Goal: Task Accomplishment & Management: Use online tool/utility

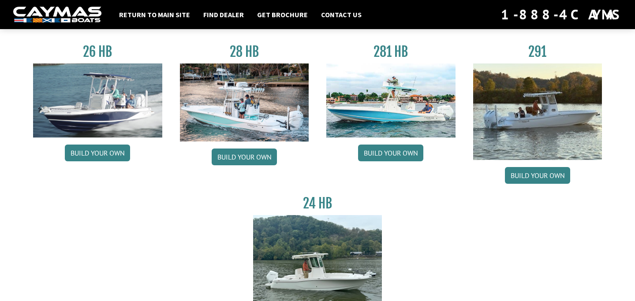
scroll to position [58, 0]
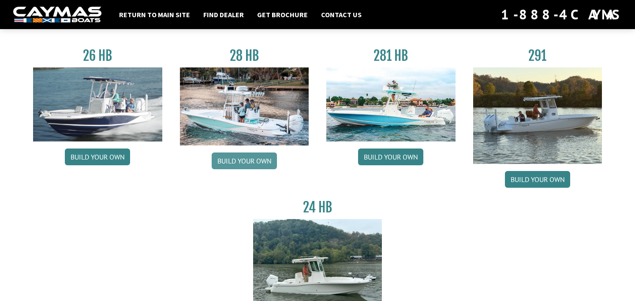
click at [257, 164] on link "Build your own" at bounding box center [244, 161] width 65 height 17
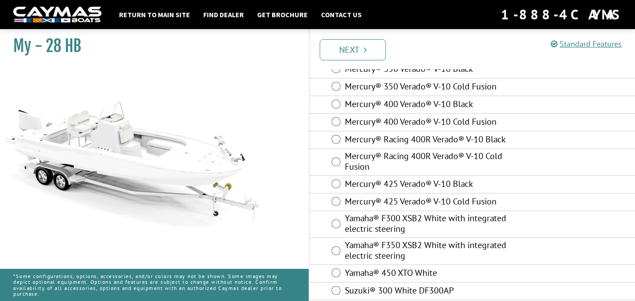
scroll to position [105, 0]
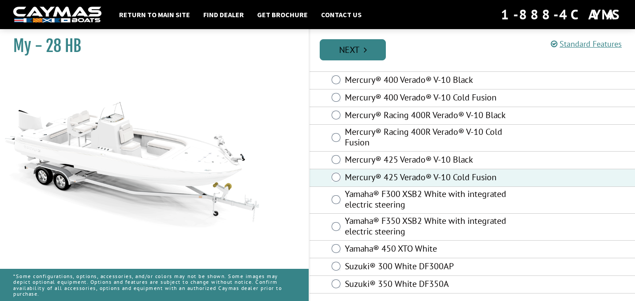
click at [367, 52] on link "Next" at bounding box center [353, 49] width 66 height 21
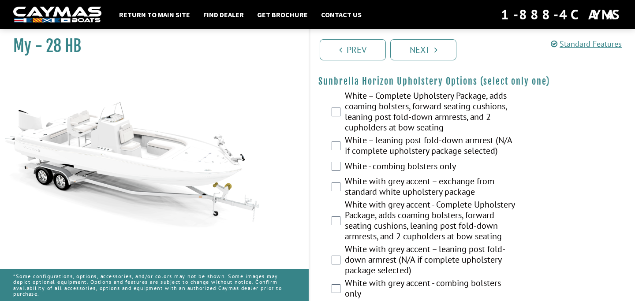
scroll to position [1739, 0]
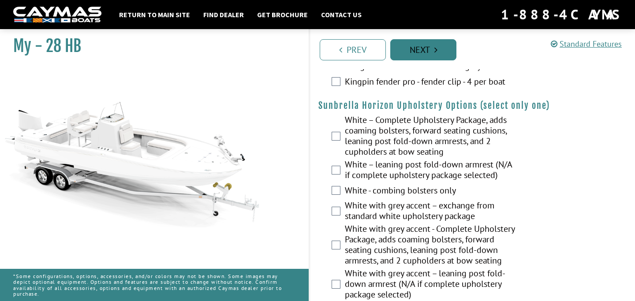
click at [419, 54] on link "Next" at bounding box center [423, 49] width 66 height 21
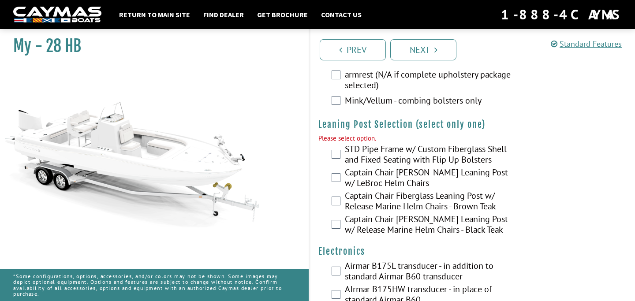
scroll to position [2213, 0]
